Goal: Find specific page/section: Find specific page/section

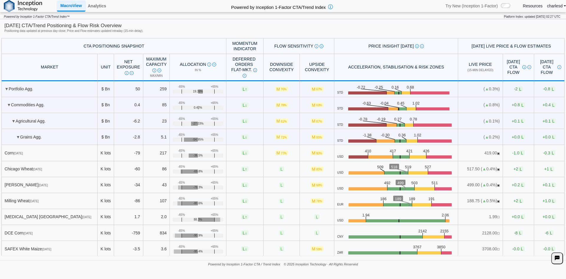
scroll to position [590, 0]
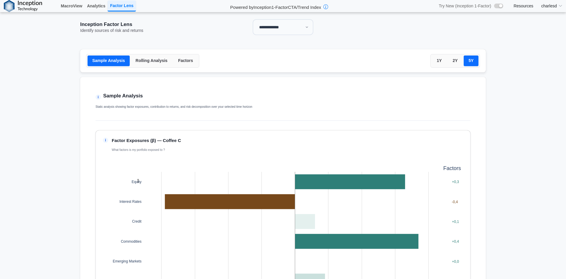
select select "**"
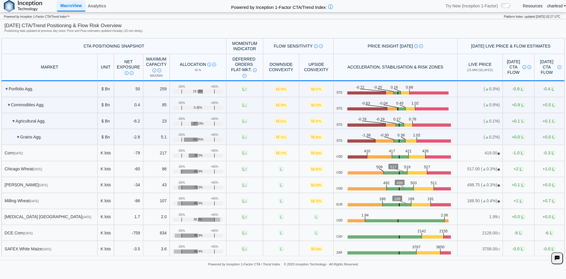
scroll to position [590, 0]
